Goal: Transaction & Acquisition: Purchase product/service

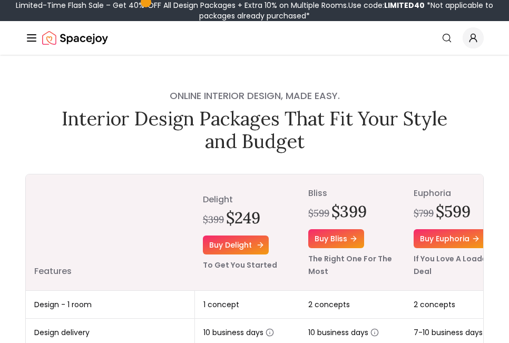
click at [252, 245] on link "Buy delight" at bounding box center [236, 245] width 66 height 19
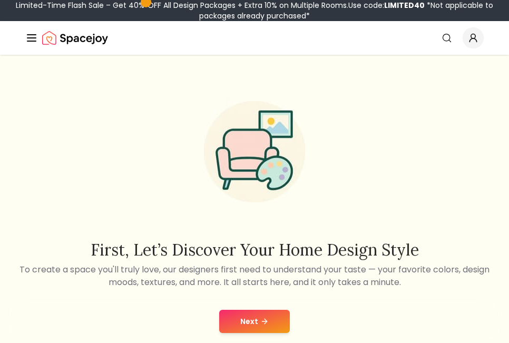
scroll to position [281, 0]
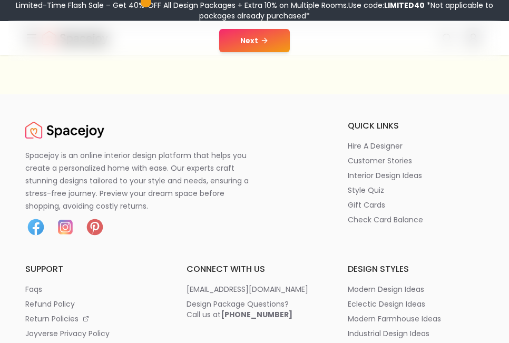
click at [260, 44] on icon at bounding box center [264, 40] width 8 height 8
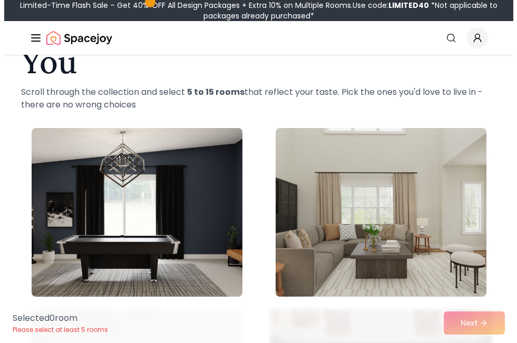
scroll to position [281, 0]
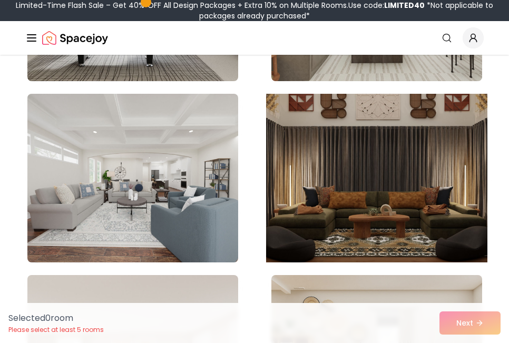
click at [335, 151] on img at bounding box center [376, 178] width 221 height 177
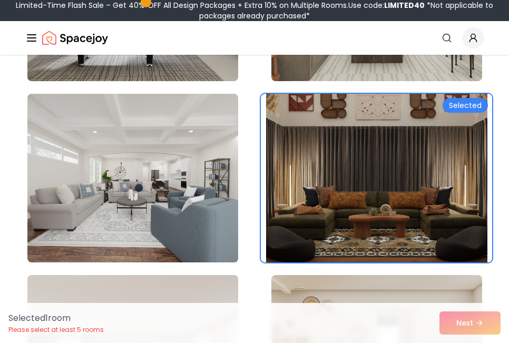
click at [335, 151] on img at bounding box center [376, 178] width 221 height 177
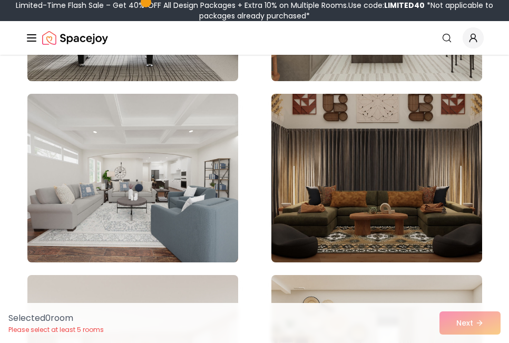
click at [32, 39] on icon "Global" at bounding box center [31, 38] width 13 height 13
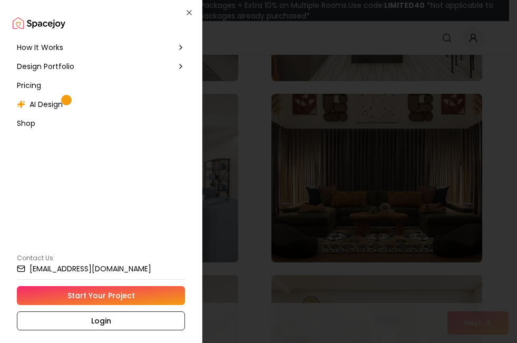
click at [27, 121] on span "Shop" at bounding box center [26, 123] width 18 height 11
